Goal: Task Accomplishment & Management: Manage account settings

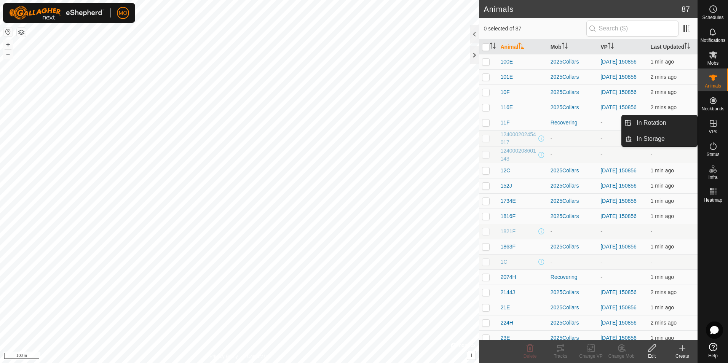
click at [715, 126] on icon at bounding box center [713, 123] width 7 height 7
click at [714, 125] on icon at bounding box center [713, 123] width 9 height 9
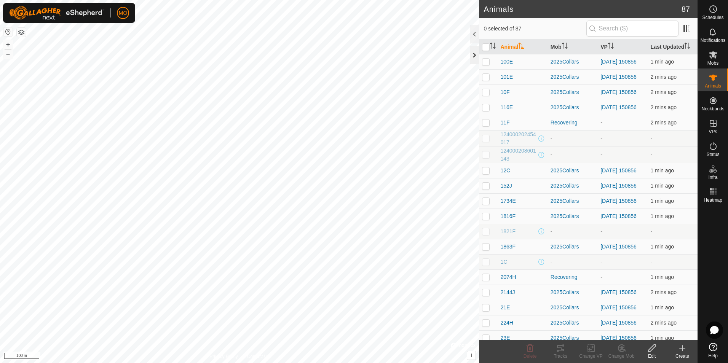
click at [474, 54] on div at bounding box center [474, 55] width 9 height 18
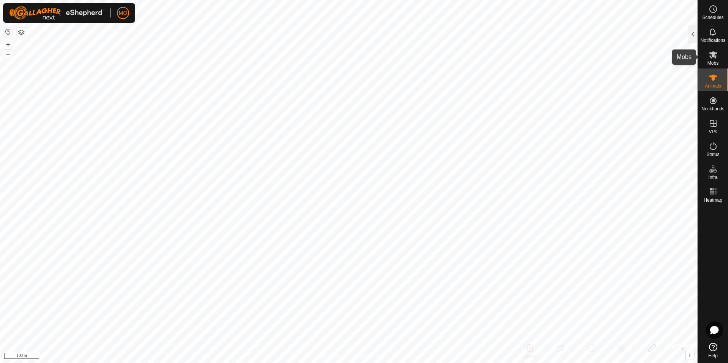
click at [709, 53] on icon at bounding box center [713, 54] width 9 height 9
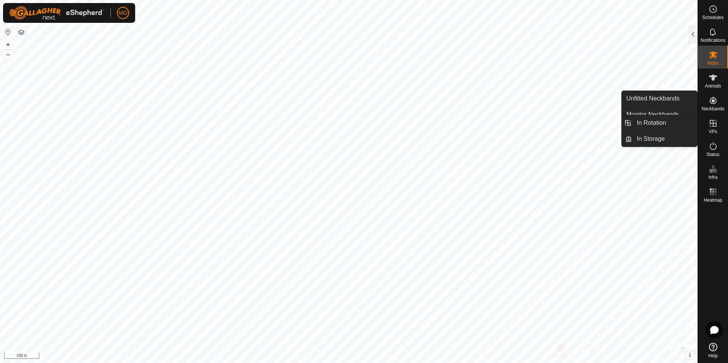
click at [712, 124] on icon at bounding box center [713, 123] width 7 height 7
click at [713, 125] on icon at bounding box center [713, 123] width 9 height 9
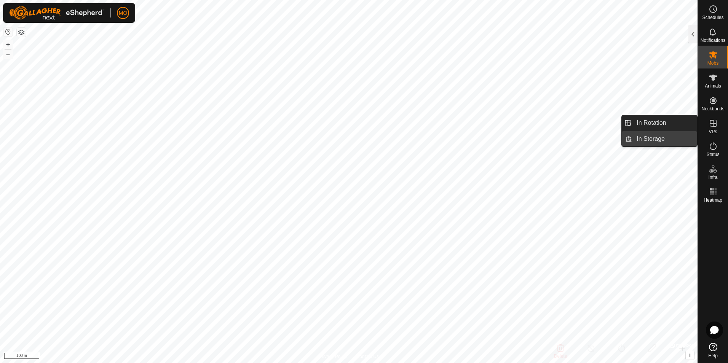
click at [647, 136] on link "In Storage" at bounding box center [664, 138] width 65 height 15
click at [648, 126] on link "In Rotation" at bounding box center [664, 122] width 65 height 15
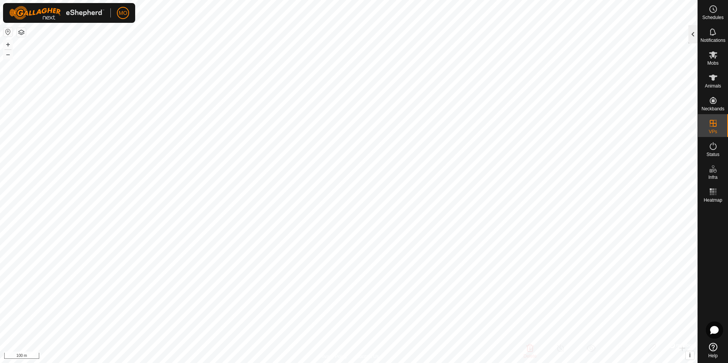
click at [693, 30] on div at bounding box center [693, 34] width 9 height 18
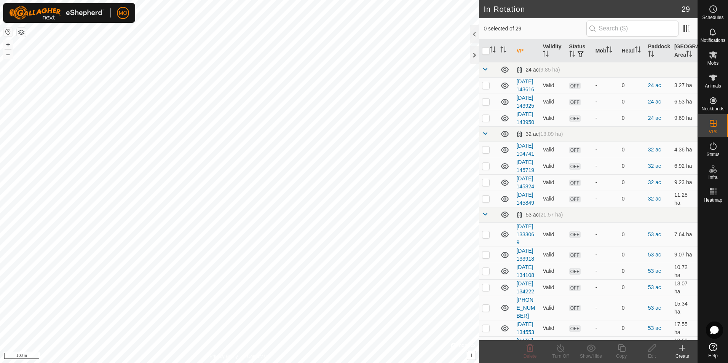
click at [681, 351] on icon at bounding box center [682, 348] width 9 height 9
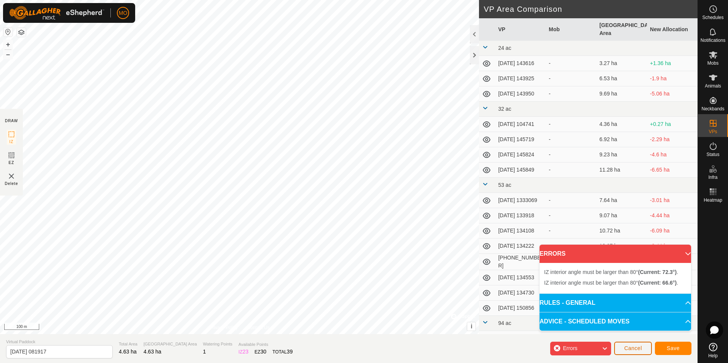
click at [632, 350] on span "Cancel" at bounding box center [633, 349] width 18 height 6
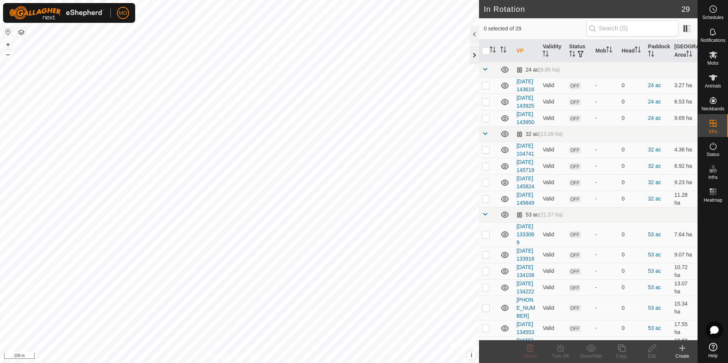
click at [472, 54] on div at bounding box center [474, 55] width 9 height 18
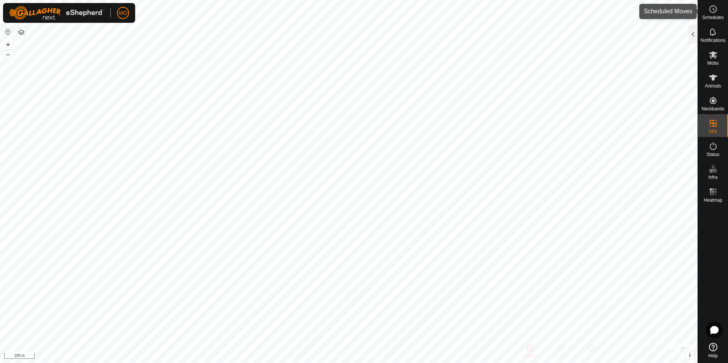
click at [712, 14] on es-schedule-vp-svg-icon at bounding box center [714, 9] width 14 height 12
click at [695, 36] on div at bounding box center [693, 34] width 9 height 18
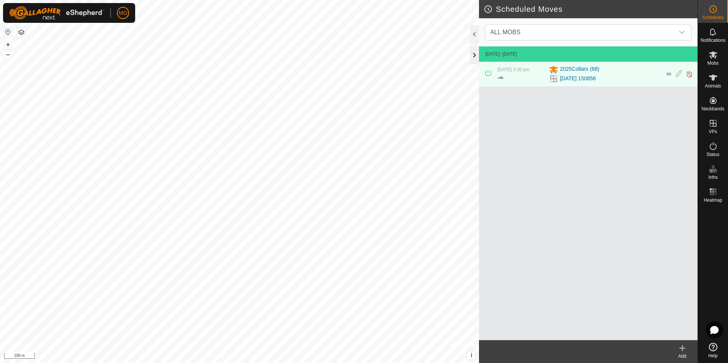
click at [474, 52] on div at bounding box center [474, 55] width 9 height 18
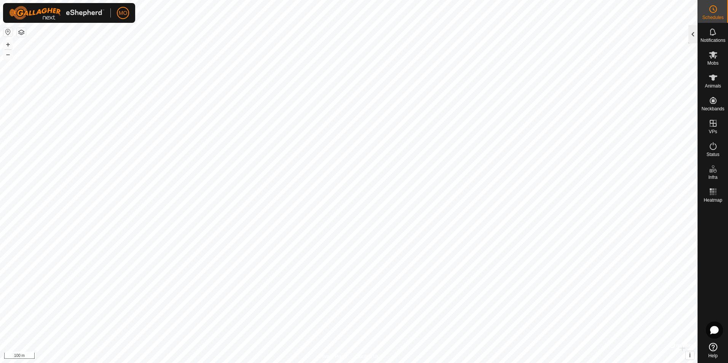
click at [691, 33] on div at bounding box center [693, 34] width 9 height 18
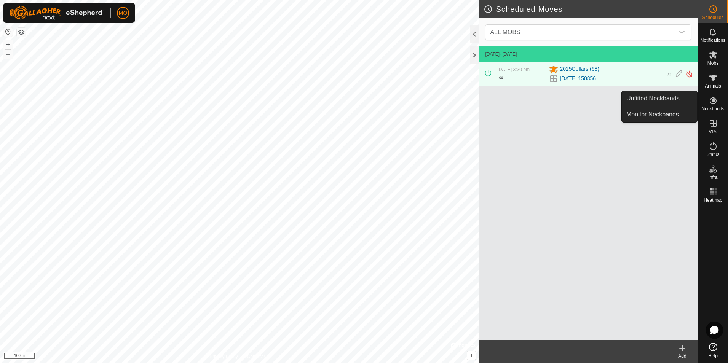
click at [716, 100] on icon at bounding box center [713, 100] width 7 height 7
click at [656, 112] on link "Monitor Neckbands" at bounding box center [659, 114] width 75 height 15
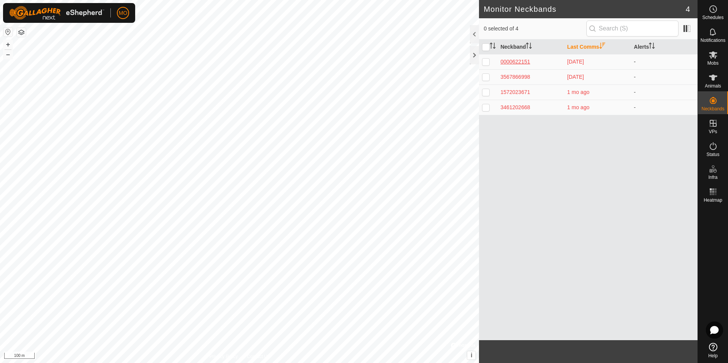
click at [512, 62] on div "0000622151" at bounding box center [531, 62] width 61 height 8
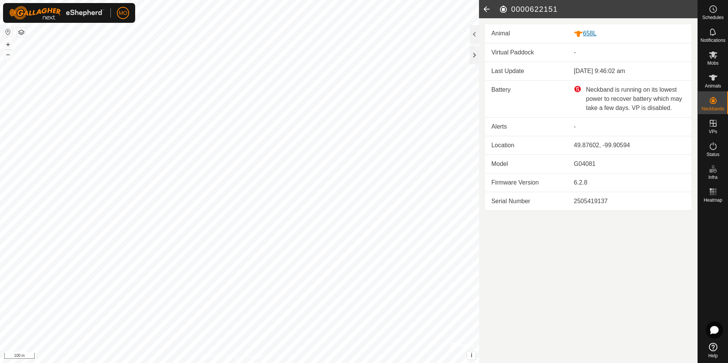
click at [596, 35] on div "658L" at bounding box center [630, 34] width 112 height 10
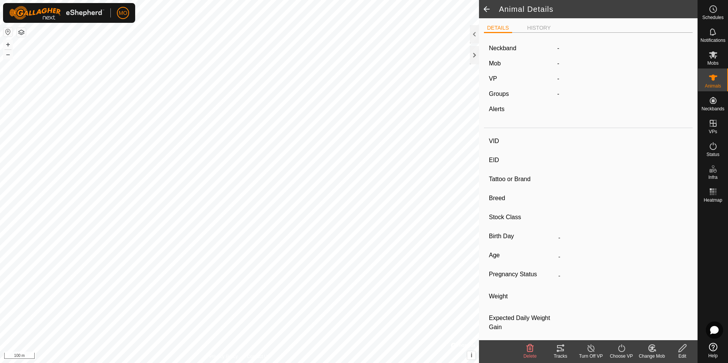
type input "658L"
type input "124000183995108"
type input "-"
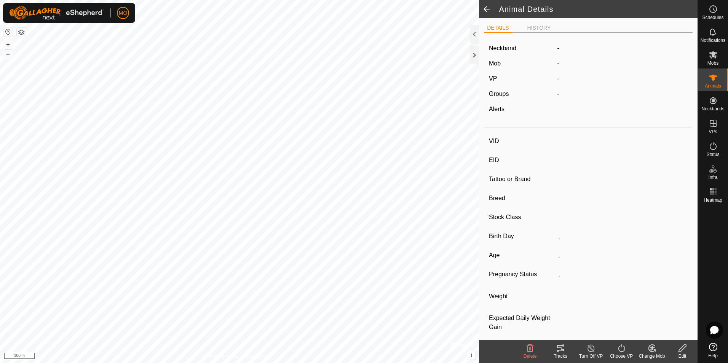
type input "-"
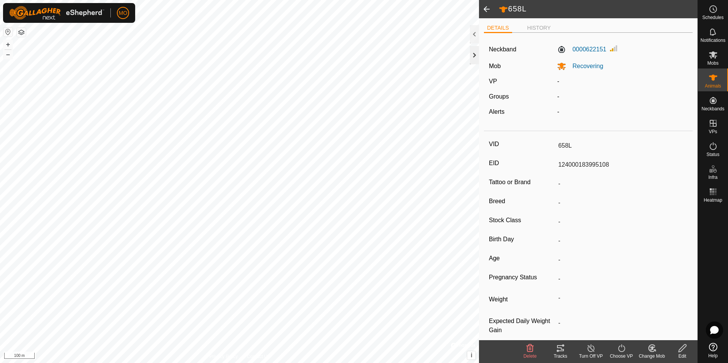
click at [477, 58] on div at bounding box center [474, 55] width 9 height 18
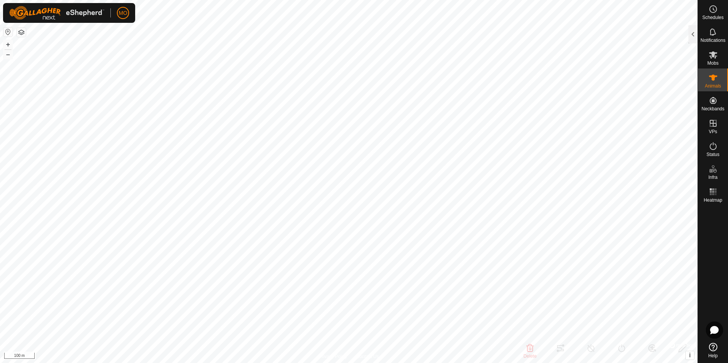
click at [249, 363] on html "MO Schedules Notifications Mobs Animals Neckbands VPs Status Infra Heatmap Help…" at bounding box center [364, 181] width 728 height 363
type input "11F"
type input "124000180539418"
type input "-"
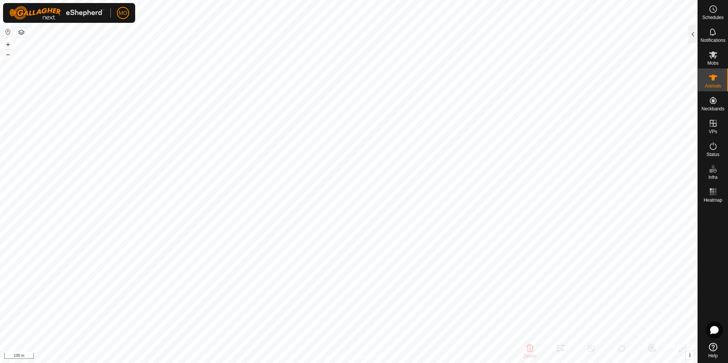
type input "-"
type input "0 kg"
type input "-"
click at [697, 37] on div at bounding box center [693, 34] width 9 height 18
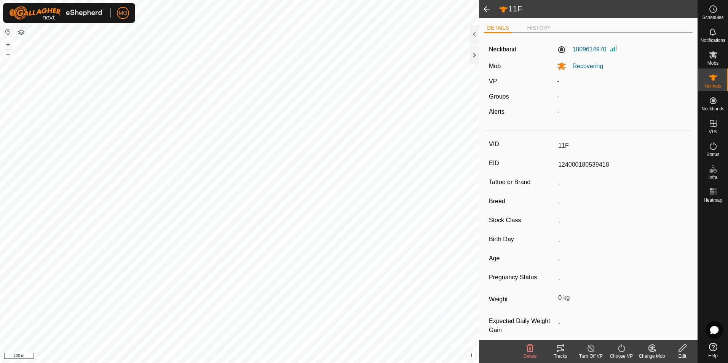
click at [563, 352] on icon at bounding box center [560, 348] width 9 height 9
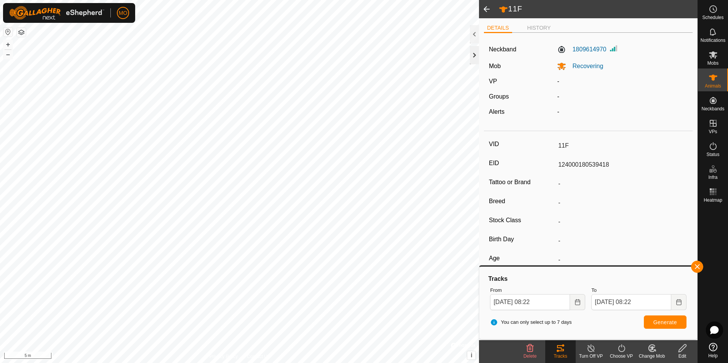
click at [477, 50] on div at bounding box center [474, 55] width 9 height 18
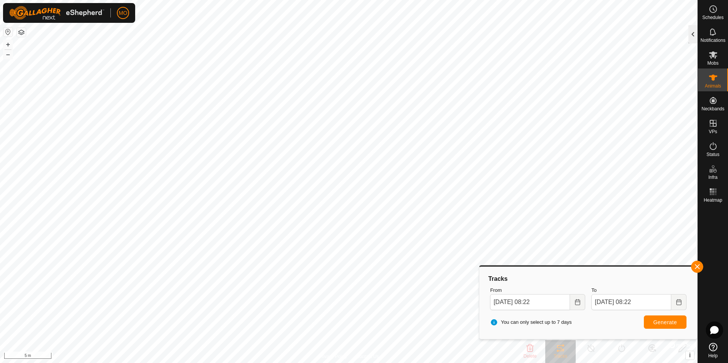
click at [697, 41] on div at bounding box center [693, 34] width 9 height 18
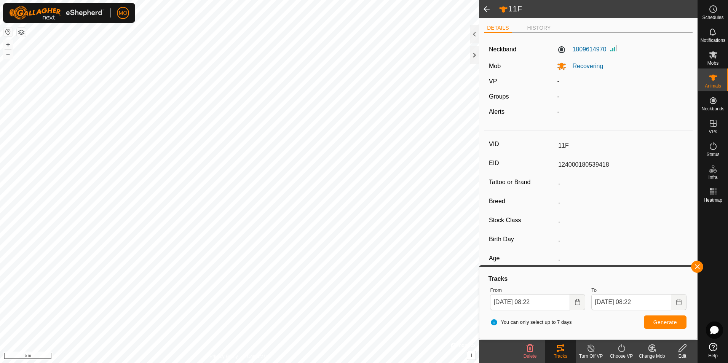
click at [488, 10] on span at bounding box center [486, 9] width 15 height 18
type input "658L"
type input "124000183995108"
type input "-"
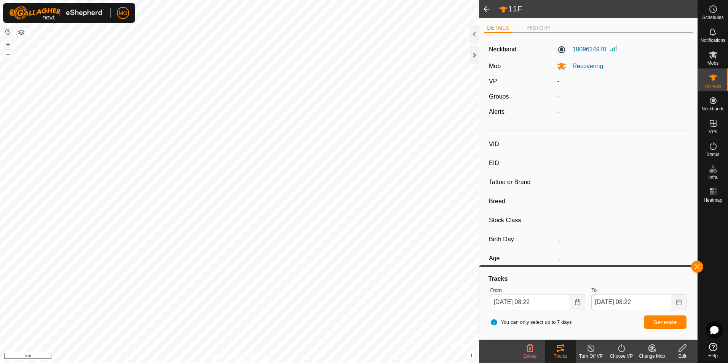
type input "-"
type input "2074H"
type input "124000199303509"
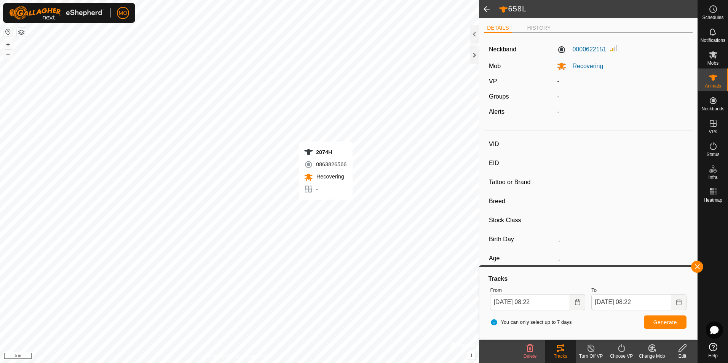
type input "-"
type input "0 kg"
type input "-"
